Goal: Task Accomplishment & Management: Complete application form

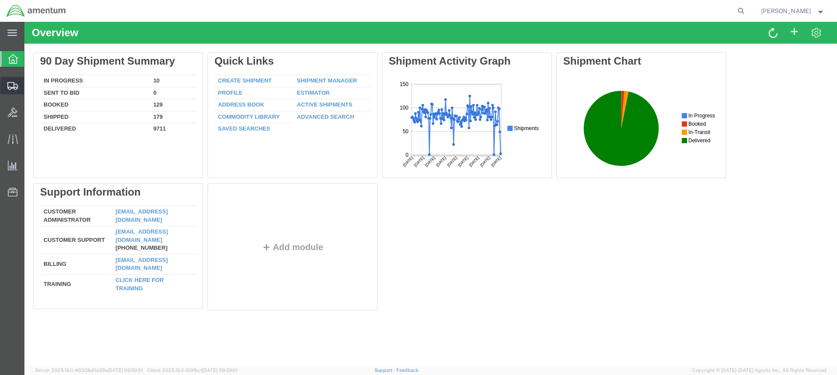
click at [0, 0] on span "Create from Template" at bounding box center [0, 0] width 0 height 0
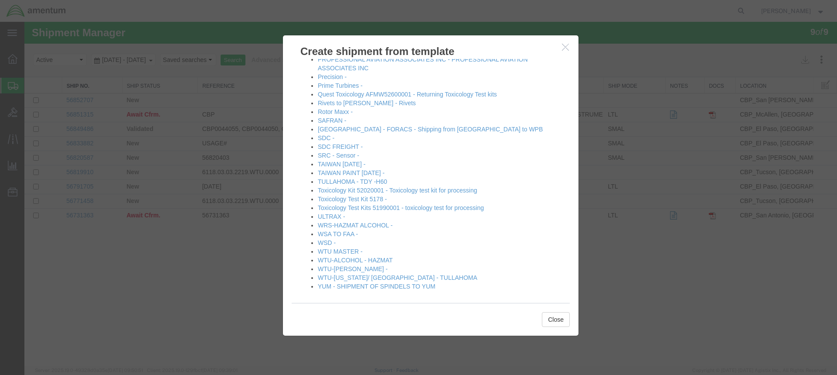
scroll to position [461, 0]
click at [344, 263] on link "WTU-ALVARO -" at bounding box center [353, 265] width 70 height 7
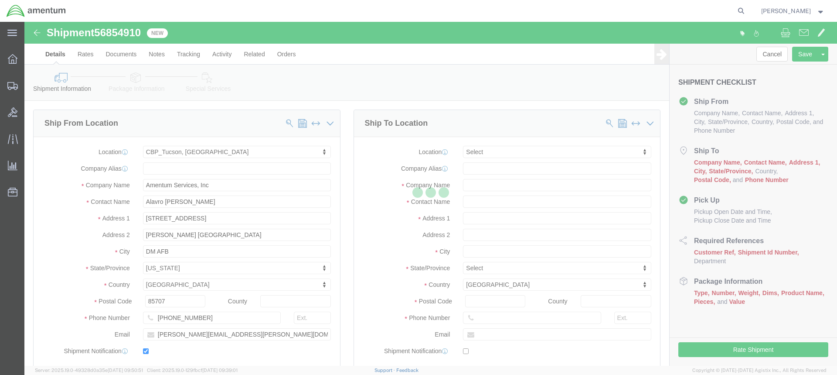
select select "49949"
select select
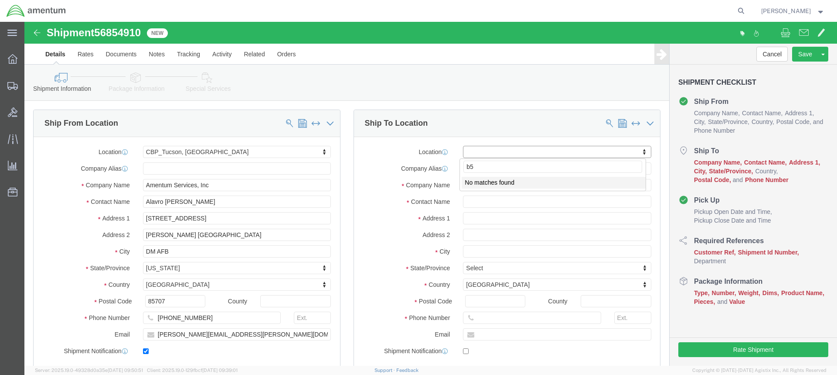
type input "b"
type input "B52/W45H08"
click input "text"
type input "B52/W45H08"
click input "text"
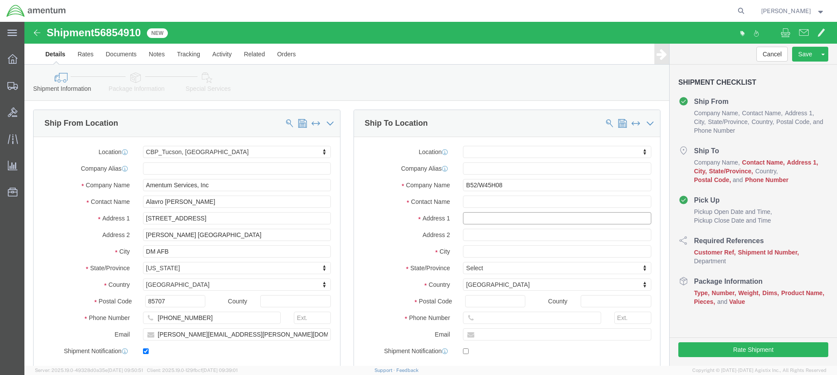
click input "text"
type input "540 FIRTS ST SE BLDG 1846"
select select
click input "text"
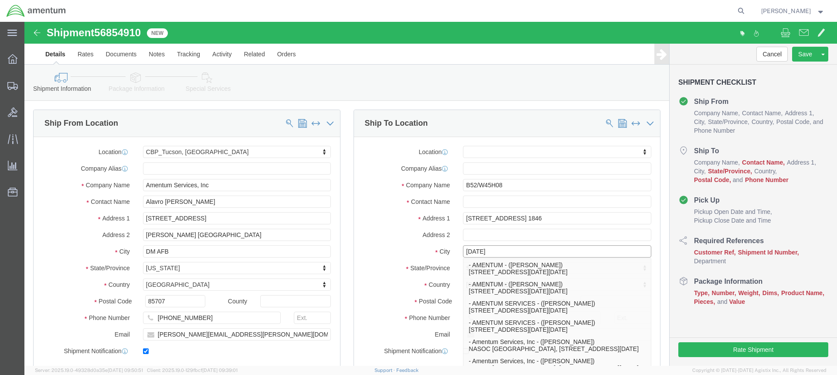
type input "CORPUS CHRISTI"
click label "City"
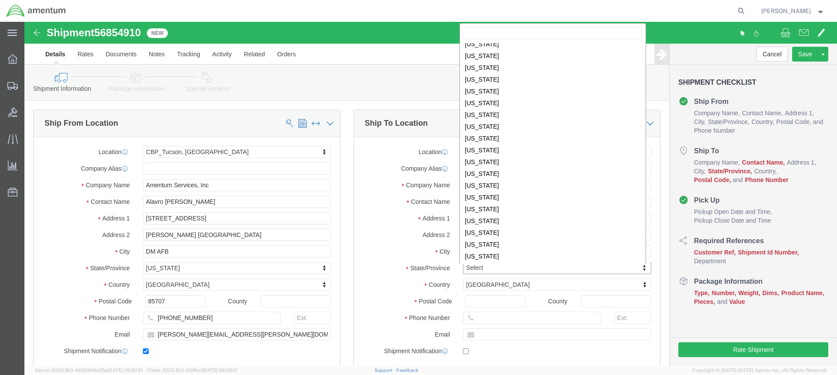
scroll to position [394, 0]
select select
select select "TX"
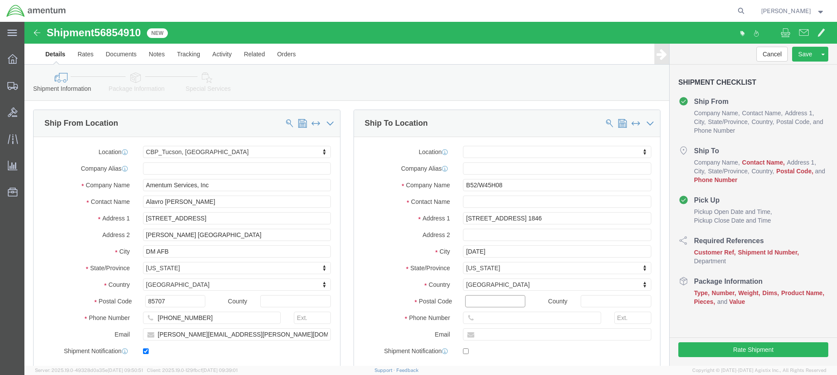
click input "Postal Code"
type input "78149-9255"
select select
click input "text"
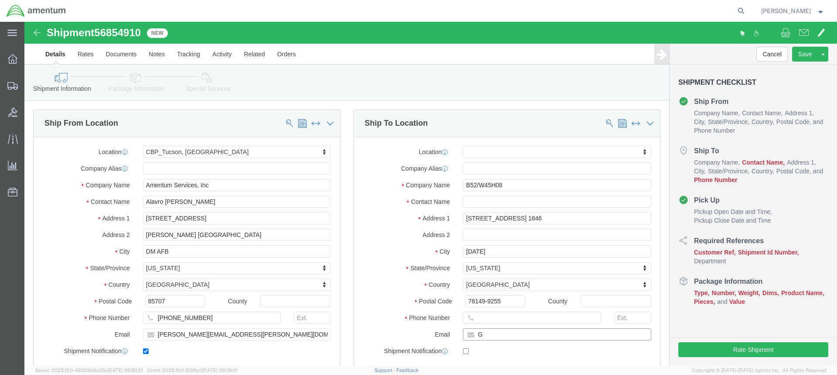
type input "G"
checkbox input "true"
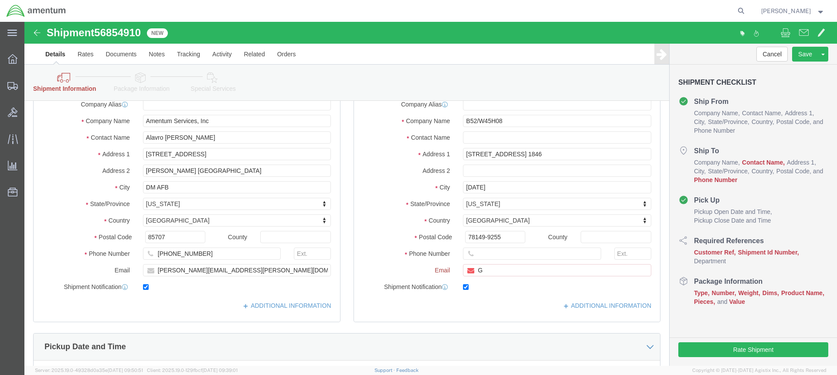
scroll to position [131, 0]
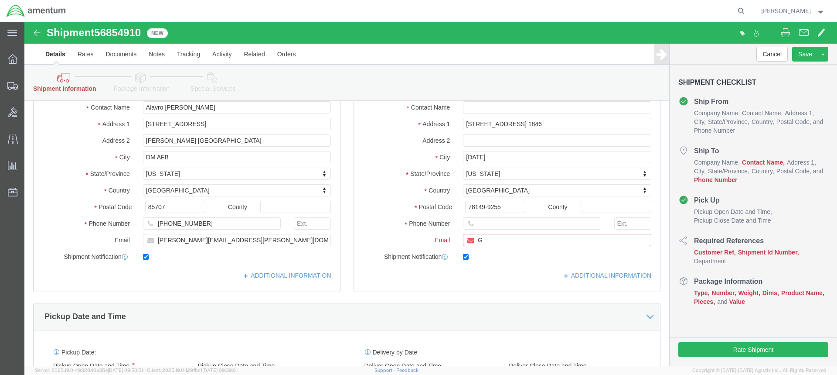
click input "G"
paste input "Glady.e.worden@associates.cbp.dhs.gov"
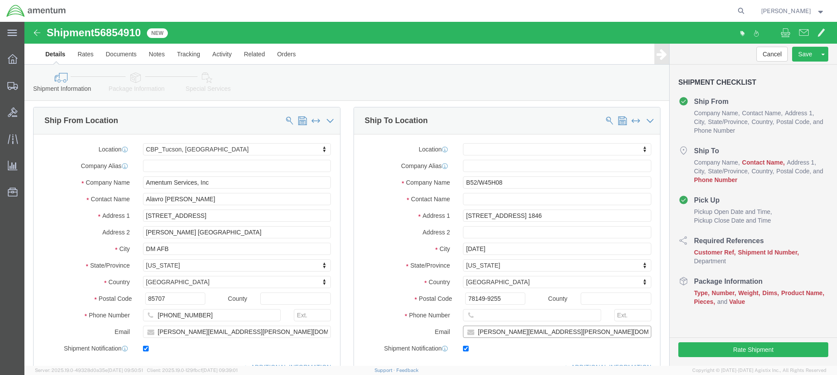
scroll to position [0, 0]
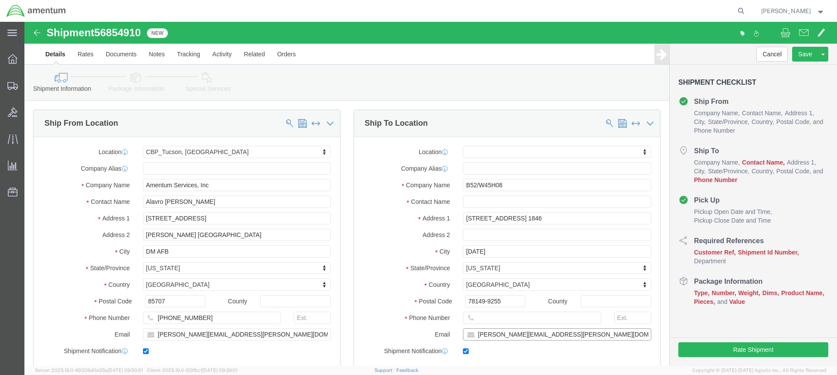
type input "Glady.e.worden@associates.cbp.dhs.gov"
click input "text"
type input "Glady Worden"
click input "78149-9255"
click input "text"
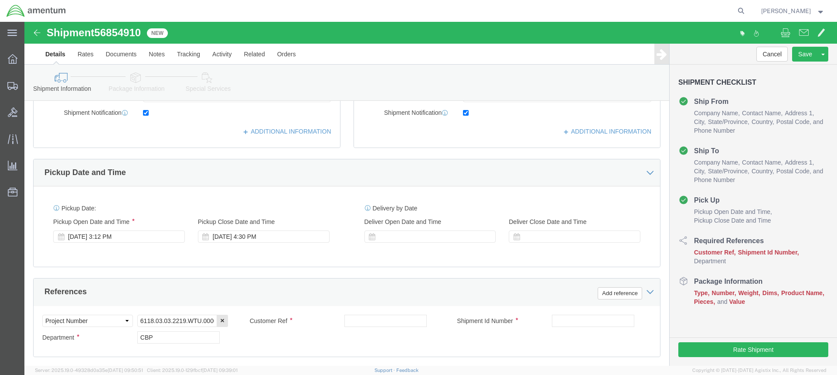
scroll to position [262, 0]
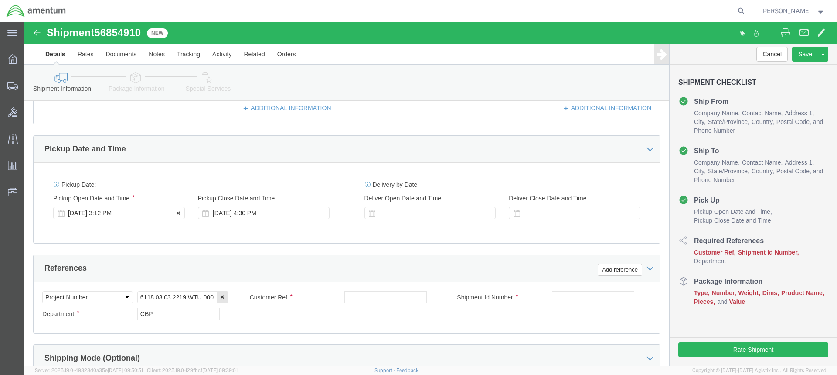
type input "520-584-2612"
click div "Sep 17 2025 3:12 PM"
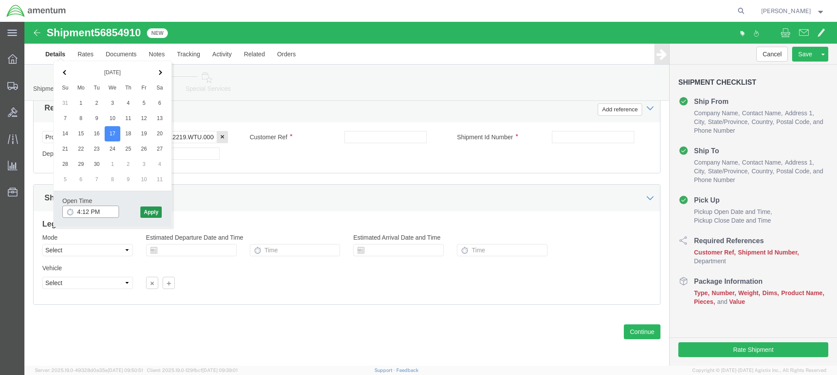
type input "4:12 PM"
click button "Apply"
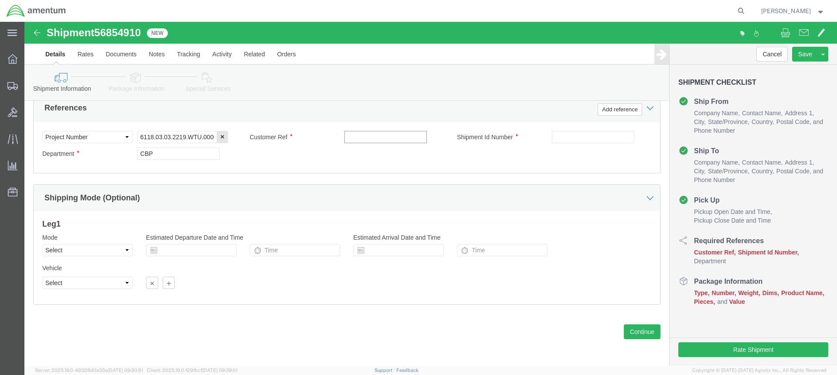
click input "text"
click input "7094f852600001"
type input "7094F852600001"
click input "text"
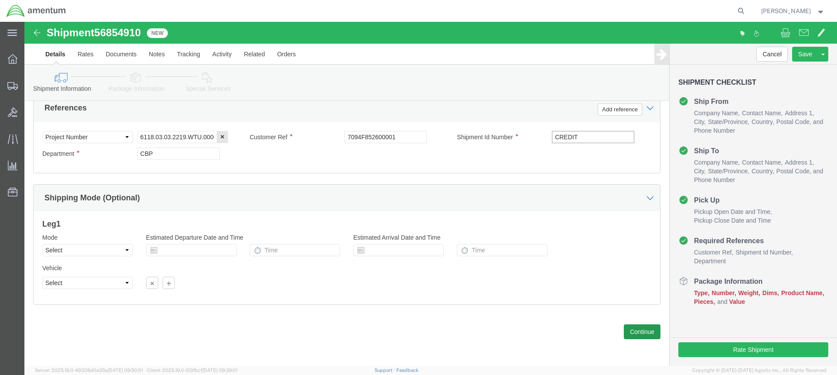
type input "CREDIT"
click button "Continue"
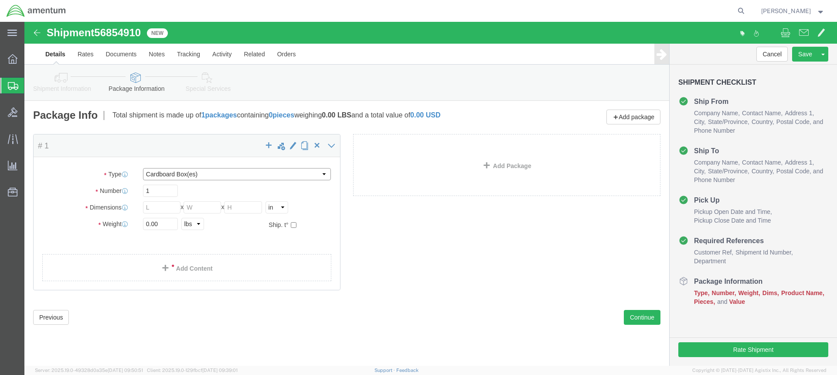
click select "Select BCK Boxes Bale(s) Basket(s) Bolt(s) Bottle(s) Buckets Bulk Bundle(s) Can…"
select select "DRMT"
click select "Select BCK Boxes Bale(s) Basket(s) Bolt(s) Bottle(s) Buckets Bulk Bundle(s) Can…"
click ul
click input "text"
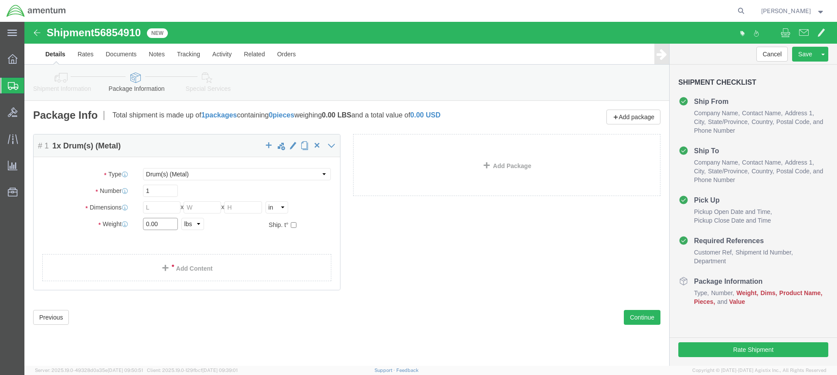
click input "0.00"
type input "0"
type input "65.00"
click input "text"
type input "24"
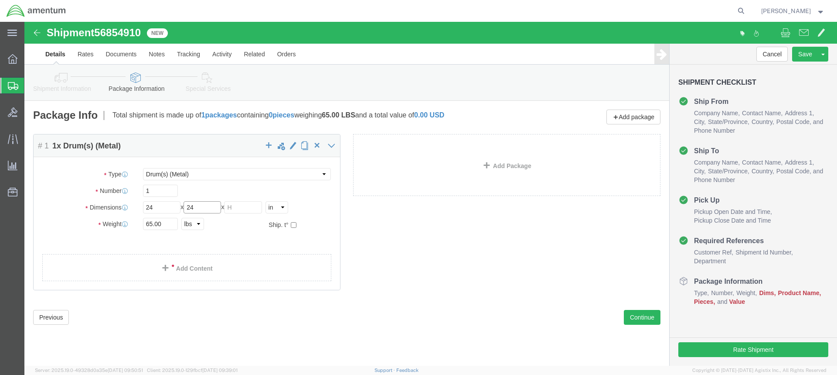
type input "24"
type input "36"
click link "Add Content"
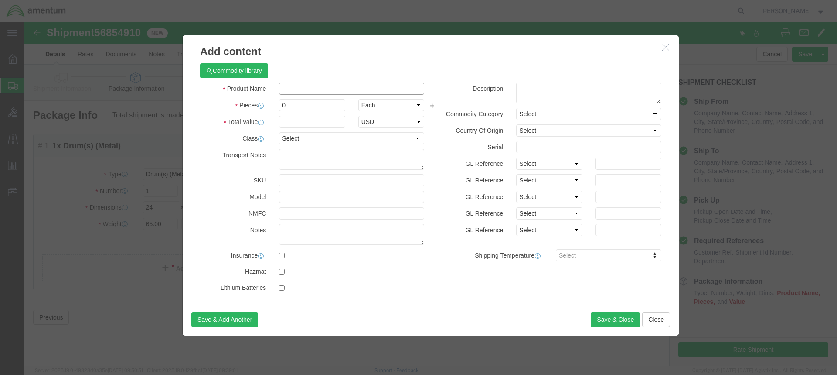
click input "text"
type input "TIP CAP"
click label "Class"
click input "0"
type input "1"
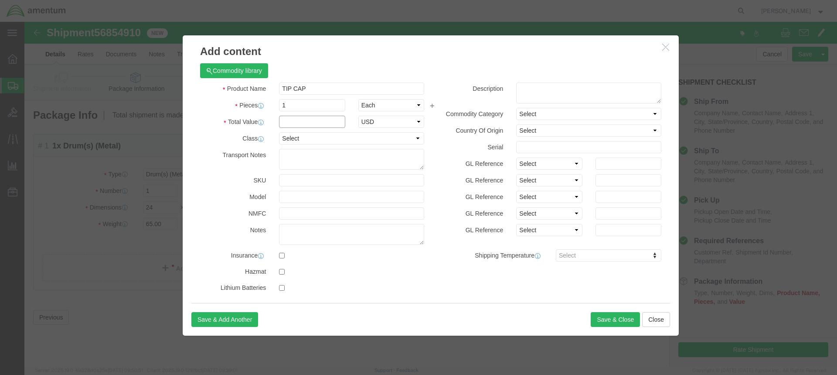
click input "text"
click input "27828.00"
type input "2728.00"
click button "Save & Close"
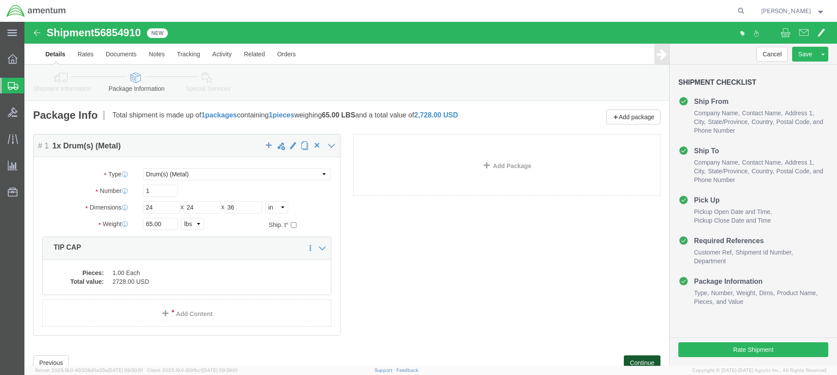
click button "Continue"
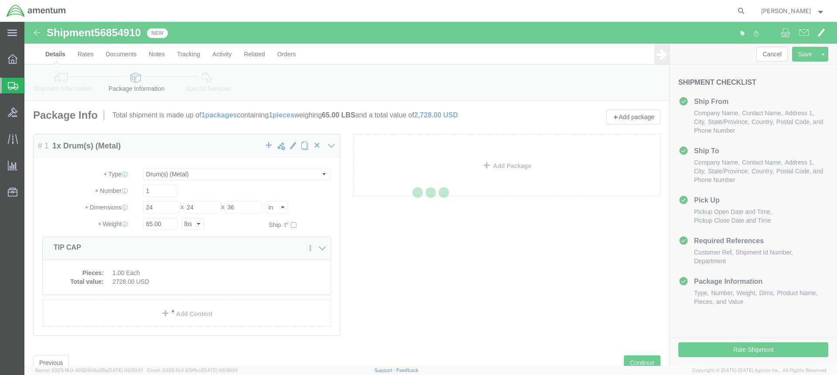
select select
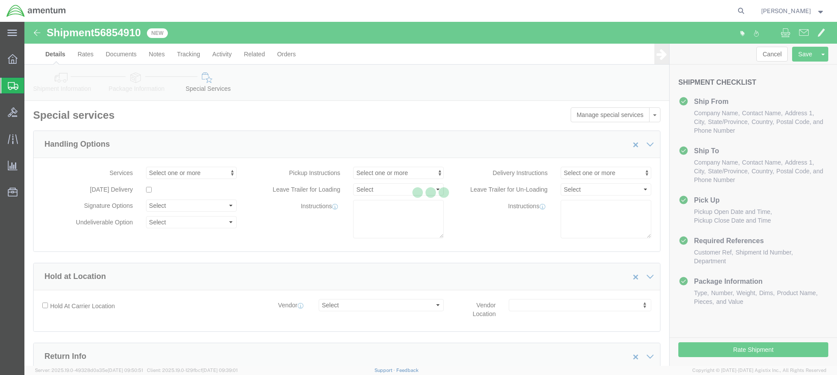
select select "DEPARTMENT"
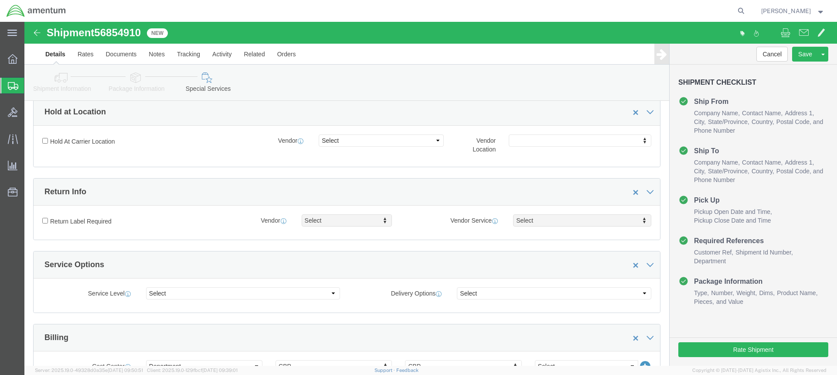
scroll to position [174, 0]
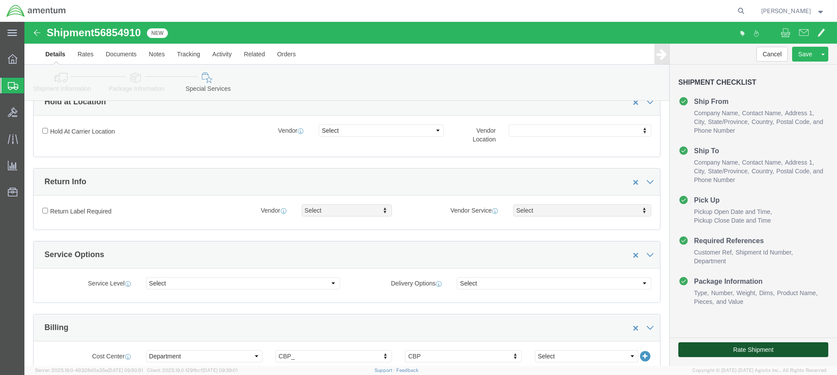
click button "Rate Shipment"
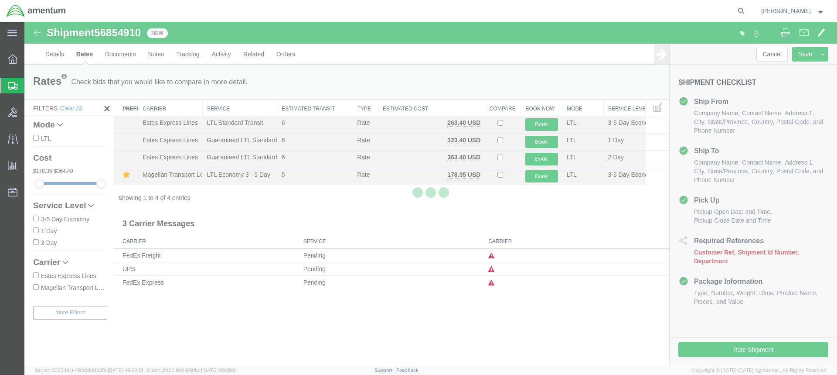
scroll to position [0, 0]
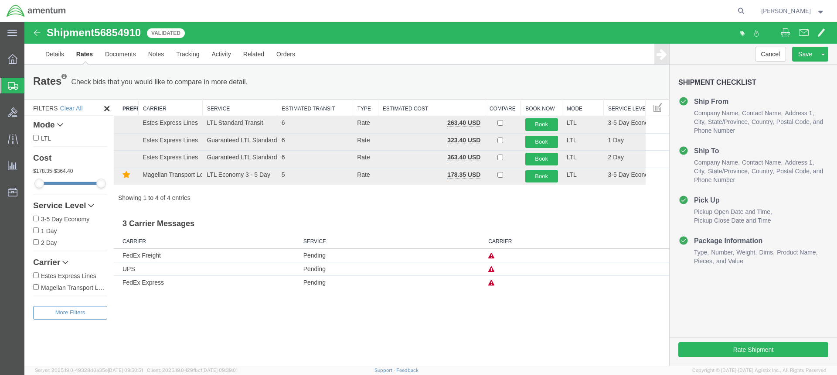
click at [492, 284] on icon at bounding box center [492, 283] width 6 height 6
click at [428, 287] on td "Pending" at bounding box center [391, 282] width 185 height 14
click at [386, 216] on h3 "3 Carrier Messages" at bounding box center [392, 221] width 556 height 20
click at [53, 54] on link "Details" at bounding box center [54, 54] width 31 height 21
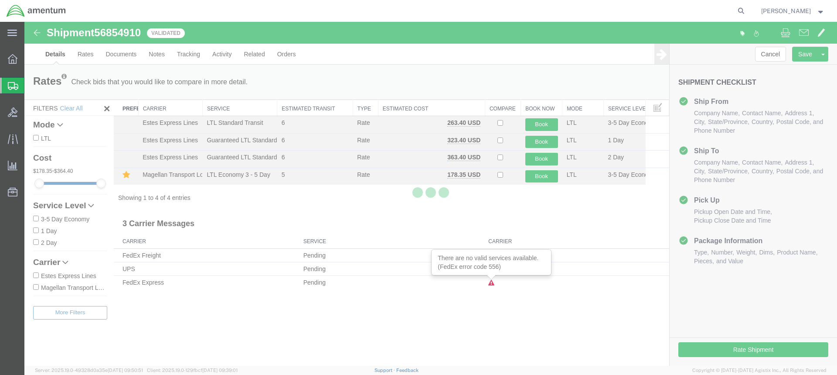
select select "49949"
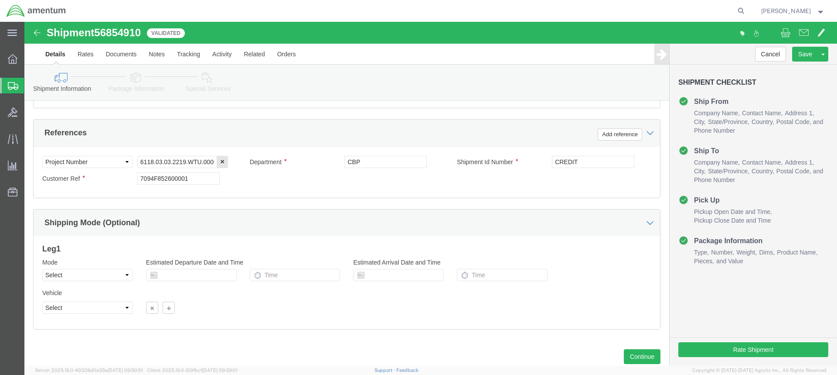
scroll to position [422, 0]
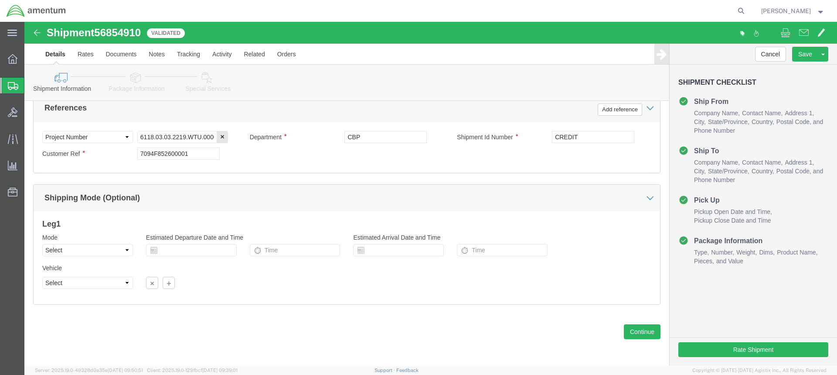
click icon
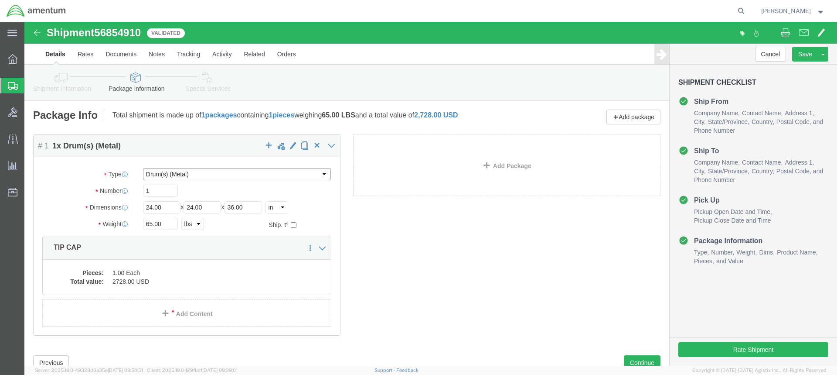
click select "Select BCK Boxes Bale(s) Basket(s) Bolt(s) Bottle(s) Buckets Bulk Bundle(s) Can…"
click div "Package Content # 1 1 x Drum(s) (Metal) Package Type Select BCK Boxes Bale(s) B…"
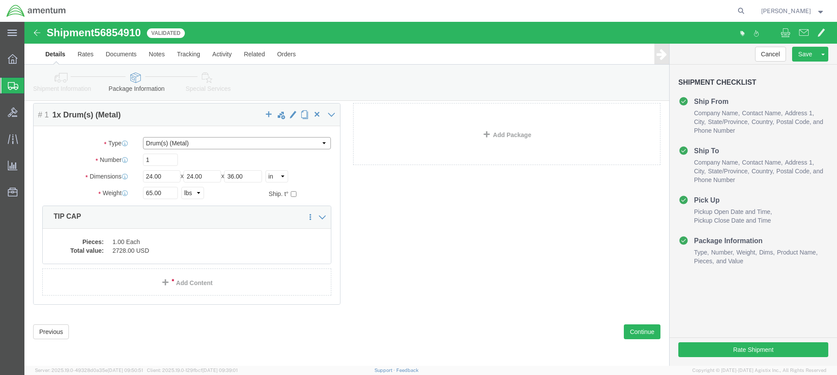
click select "Select BCK Boxes Bale(s) Basket(s) Bolt(s) Bottle(s) Buckets Bulk Bundle(s) Can…"
click icon
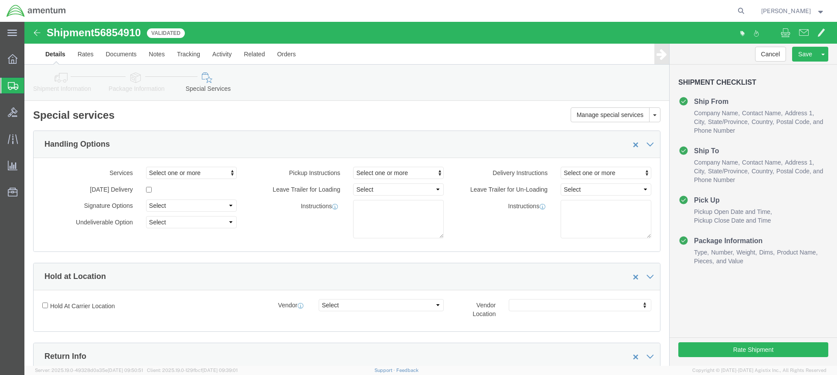
click icon
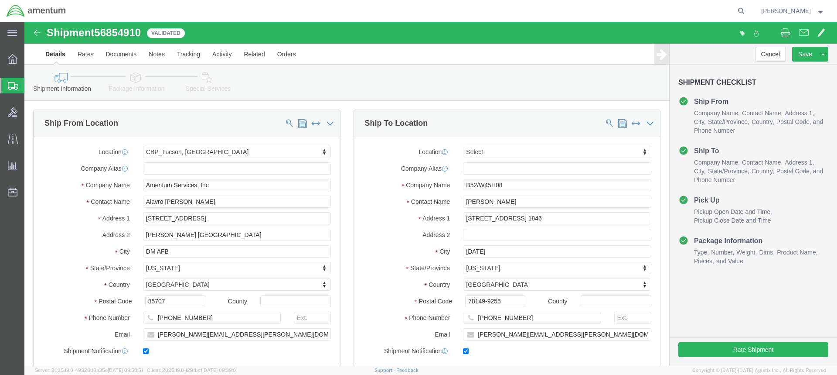
click icon
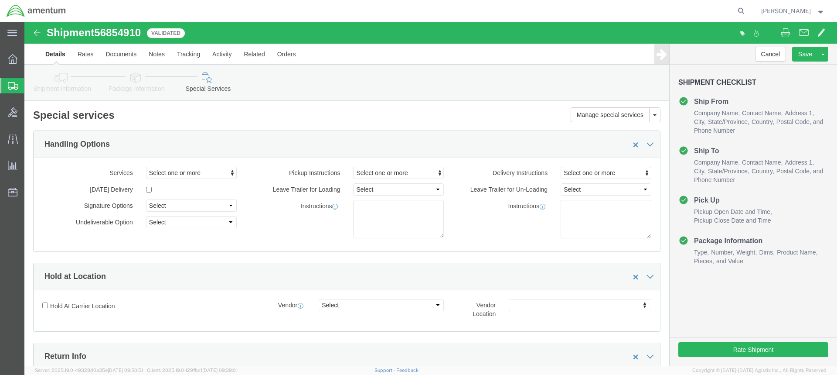
click h2 "Special services"
click link "Package Information"
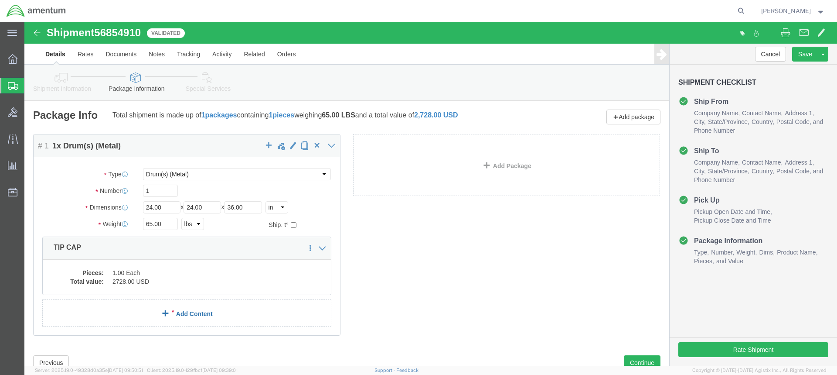
click link "Add Content"
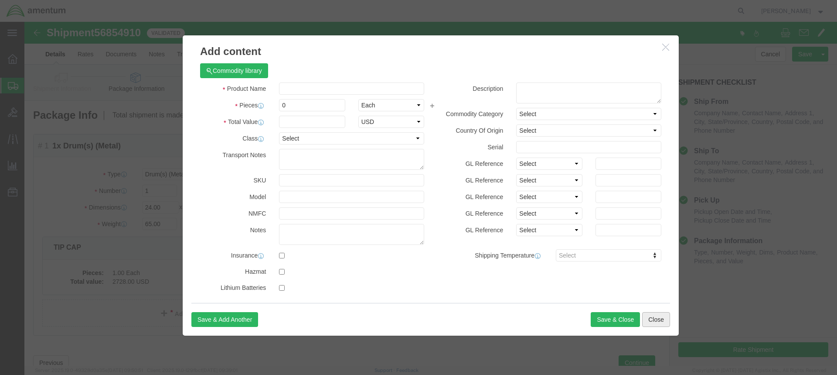
click button "Close"
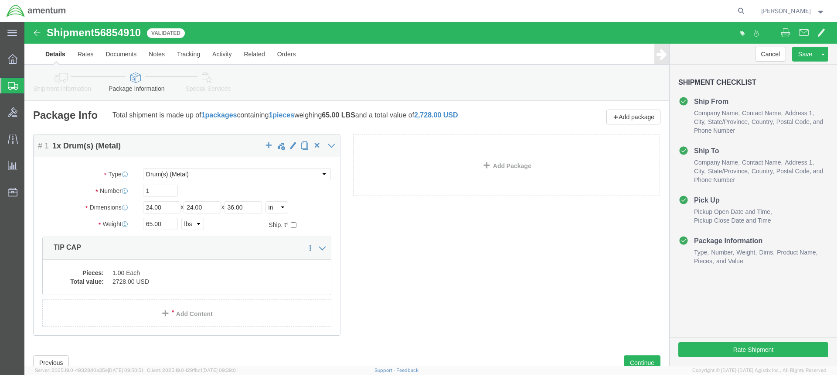
click link "Special Services"
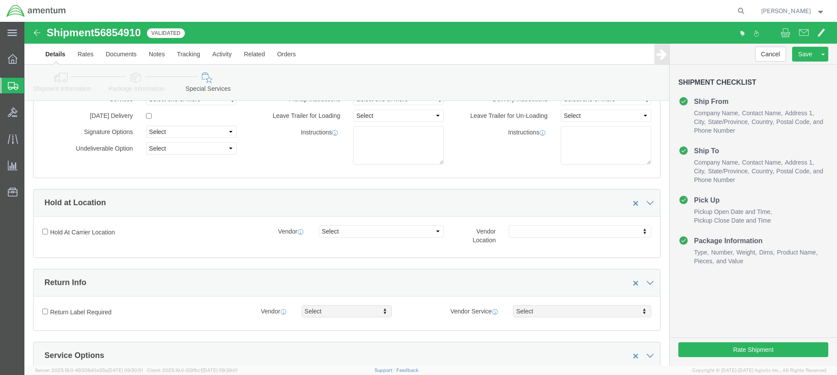
scroll to position [218, 0]
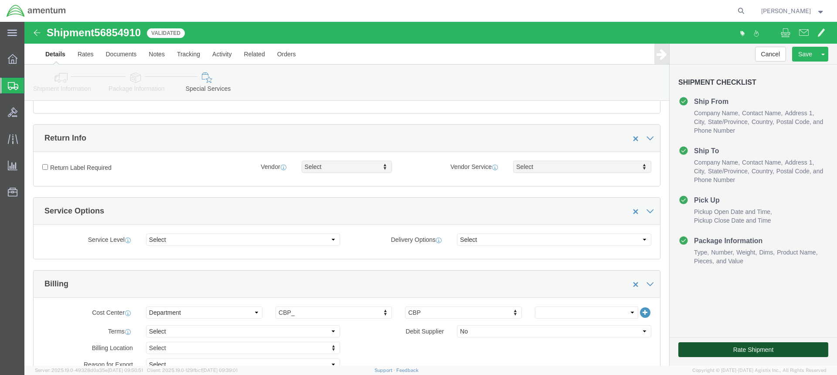
click button "Rate Shipment"
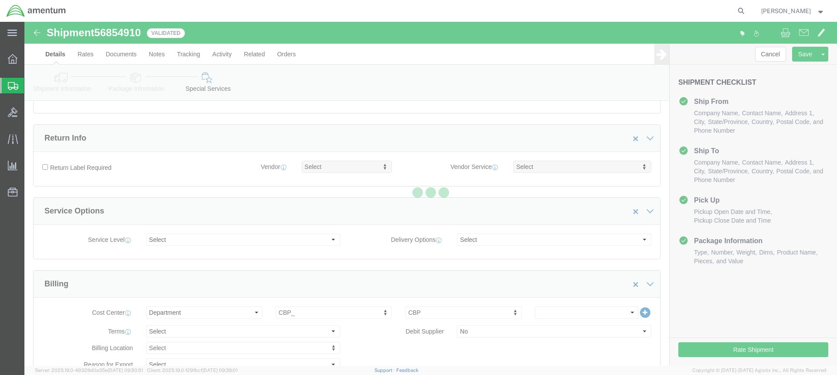
scroll to position [0, 0]
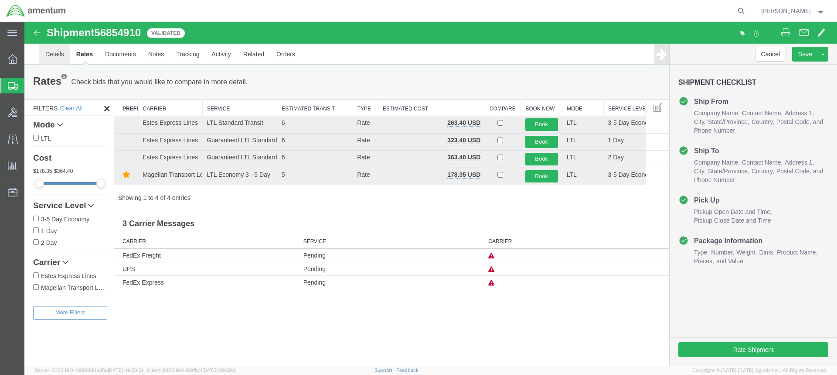
click at [55, 54] on link "Details" at bounding box center [54, 54] width 31 height 21
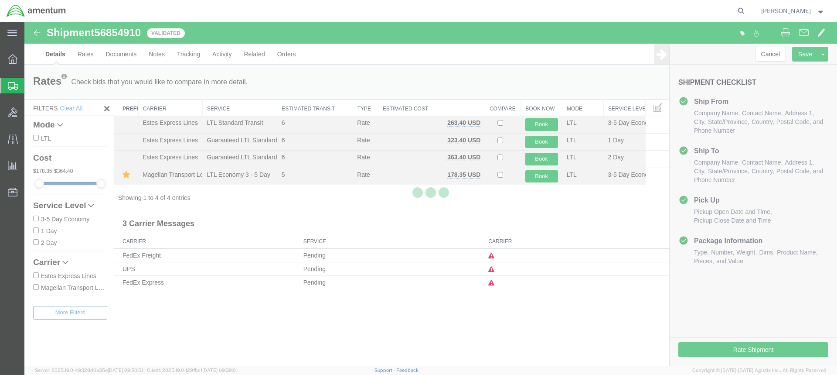
select select "49949"
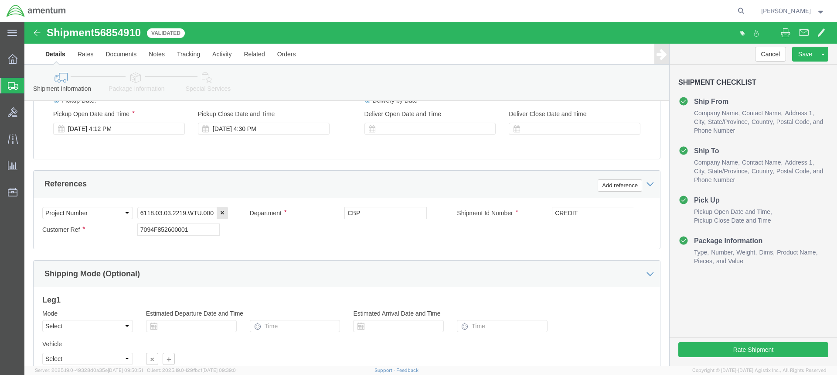
scroll to position [247, 0]
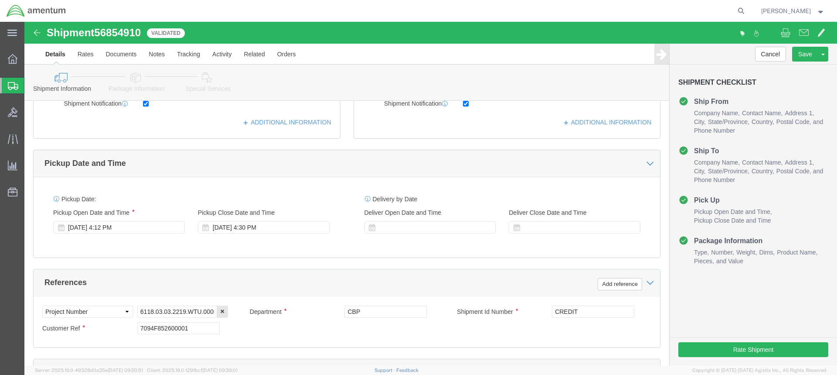
click icon
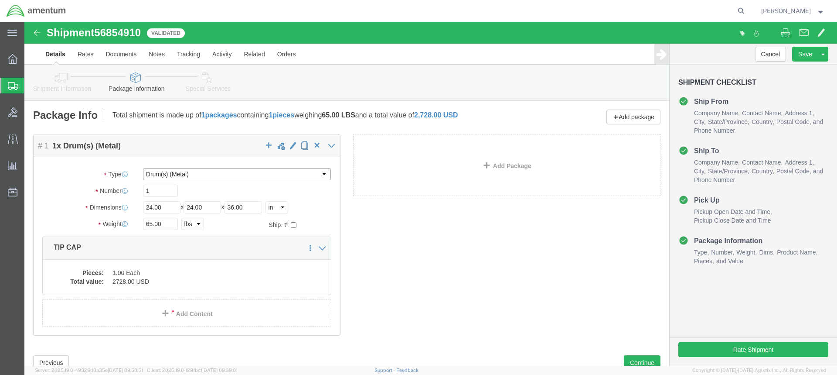
click select "Select BCK Boxes Bale(s) Basket(s) Bolt(s) Bottle(s) Buckets Bulk Bundle(s) Can…"
click dd "2728.00 USD"
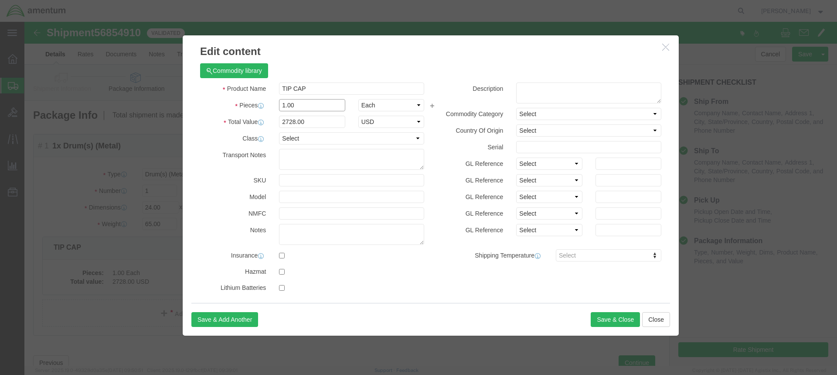
click input "1.00"
type input "3.00"
type input "8184"
click button "Save & Close"
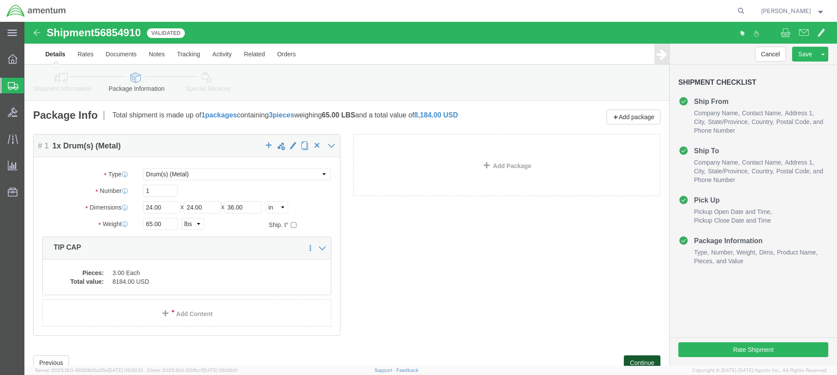
click button "Continue"
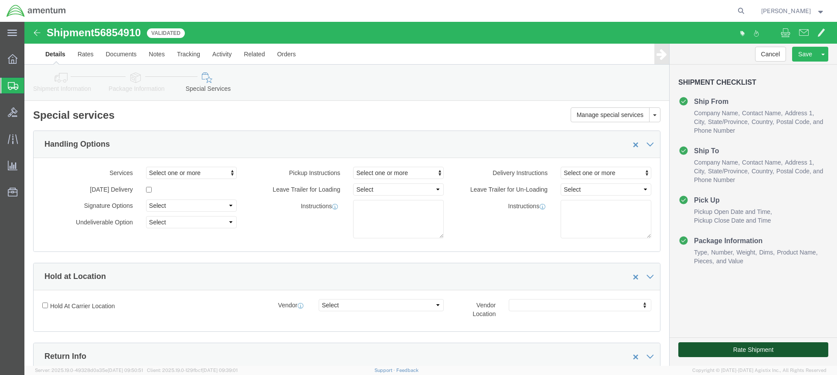
click button "Rate Shipment"
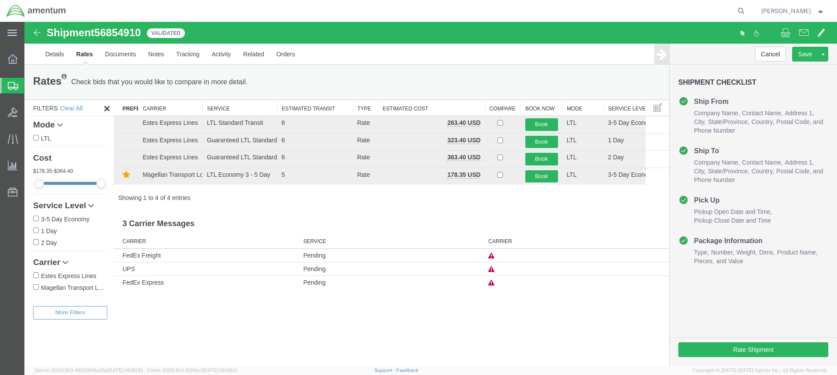
click at [492, 282] on icon at bounding box center [492, 283] width 6 height 6
click at [475, 324] on div "Shipment 56854910 4 of 4 Validated Details Rates Documents Notes Tracking Activ…" at bounding box center [430, 194] width 813 height 344
click at [310, 222] on h3 "3 Carrier Messages" at bounding box center [392, 221] width 556 height 20
click at [274, 212] on h3 "3 Carrier Messages" at bounding box center [392, 221] width 556 height 20
click at [56, 52] on link "Details" at bounding box center [54, 54] width 31 height 21
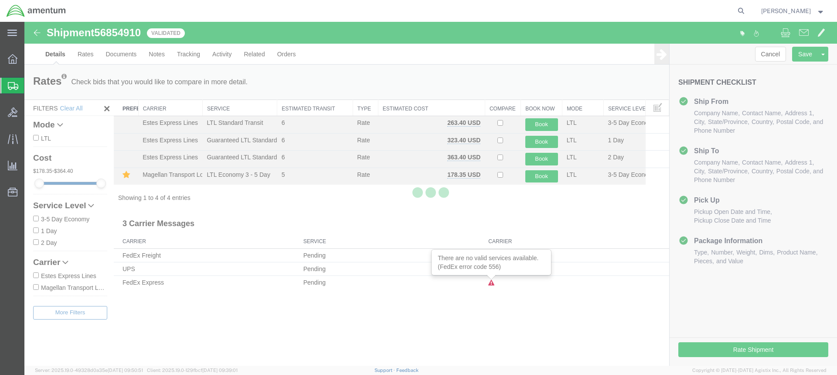
select select "49949"
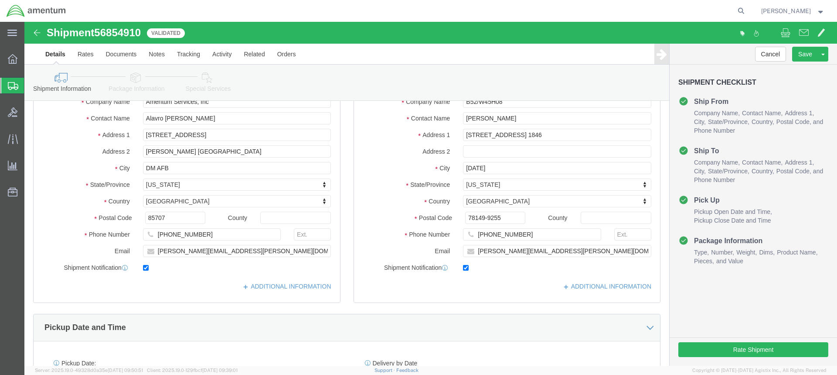
scroll to position [29, 0]
